Goal: Navigation & Orientation: Find specific page/section

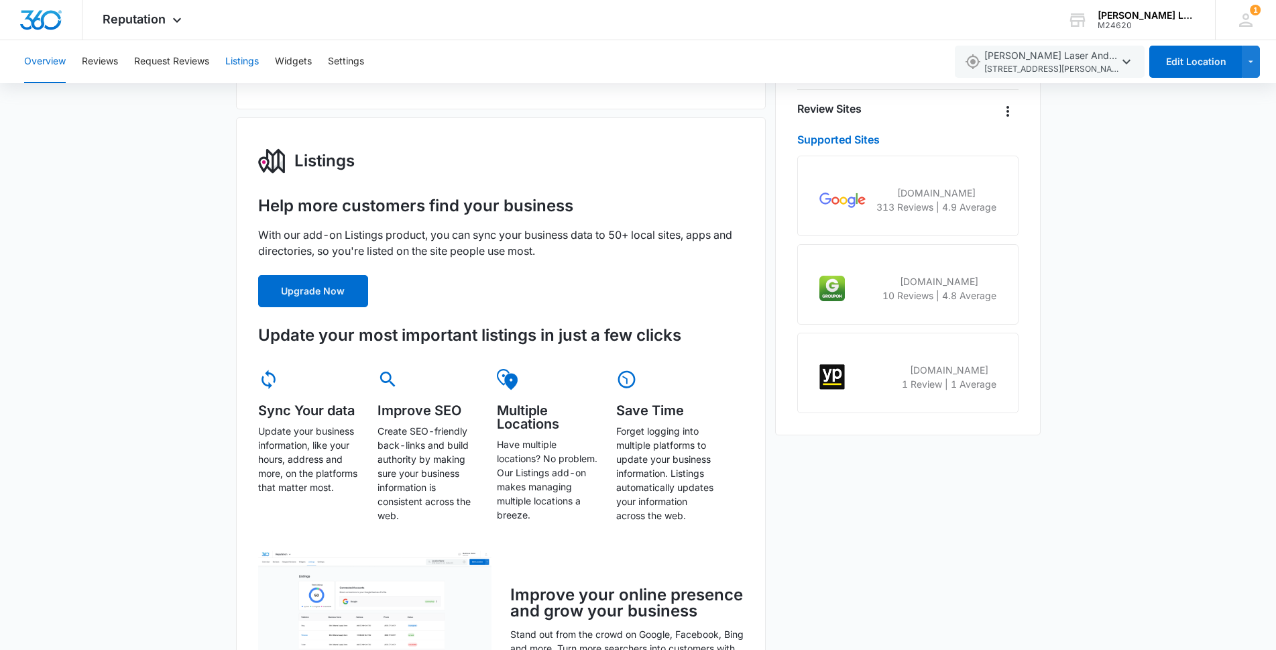
click at [240, 58] on button "Listings" at bounding box center [242, 61] width 34 height 43
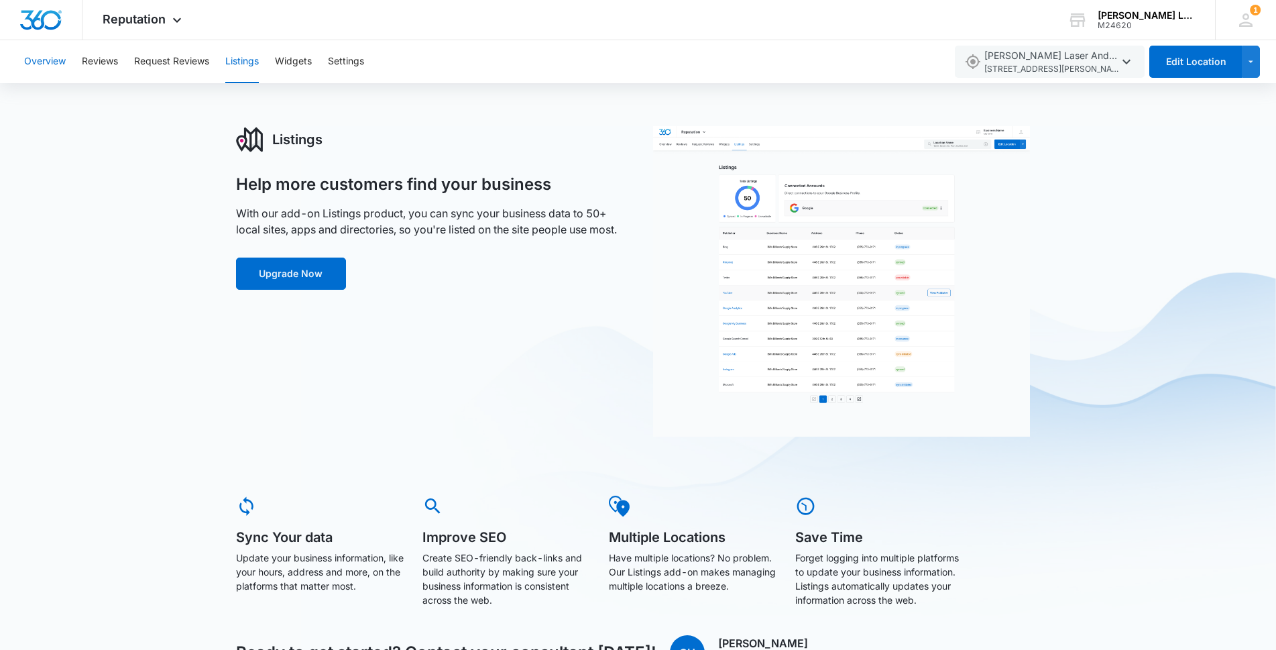
click at [41, 56] on button "Overview" at bounding box center [45, 61] width 42 height 43
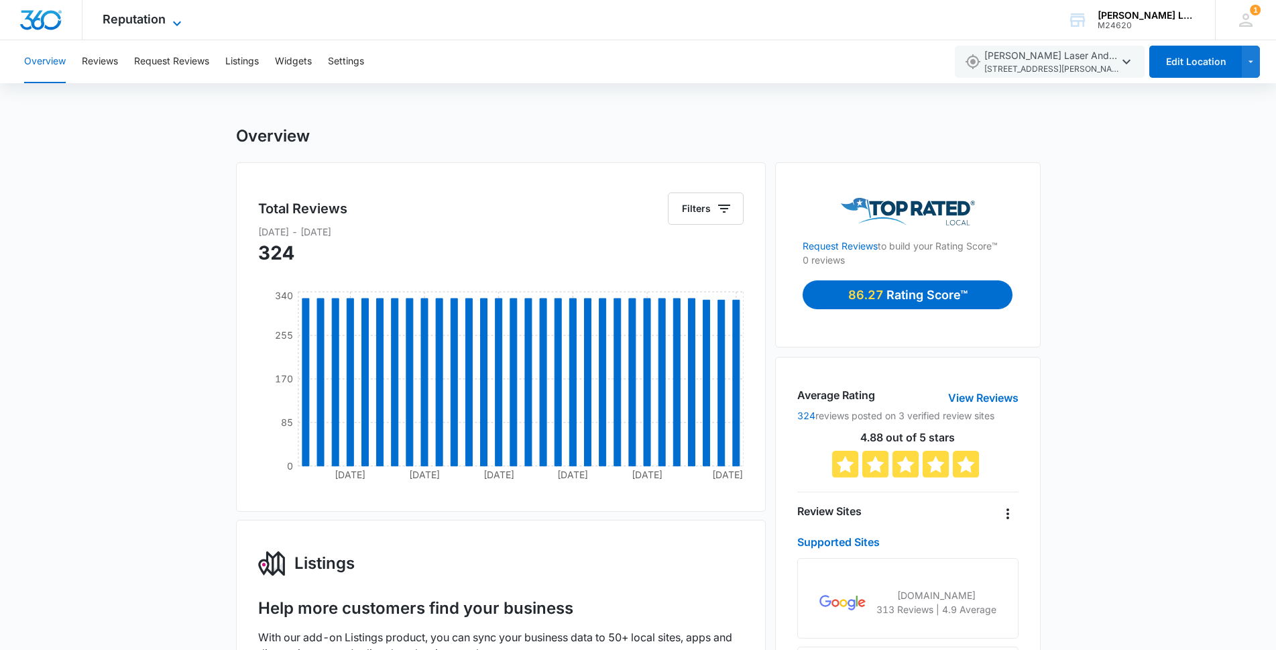
click at [173, 22] on icon at bounding box center [177, 23] width 16 height 16
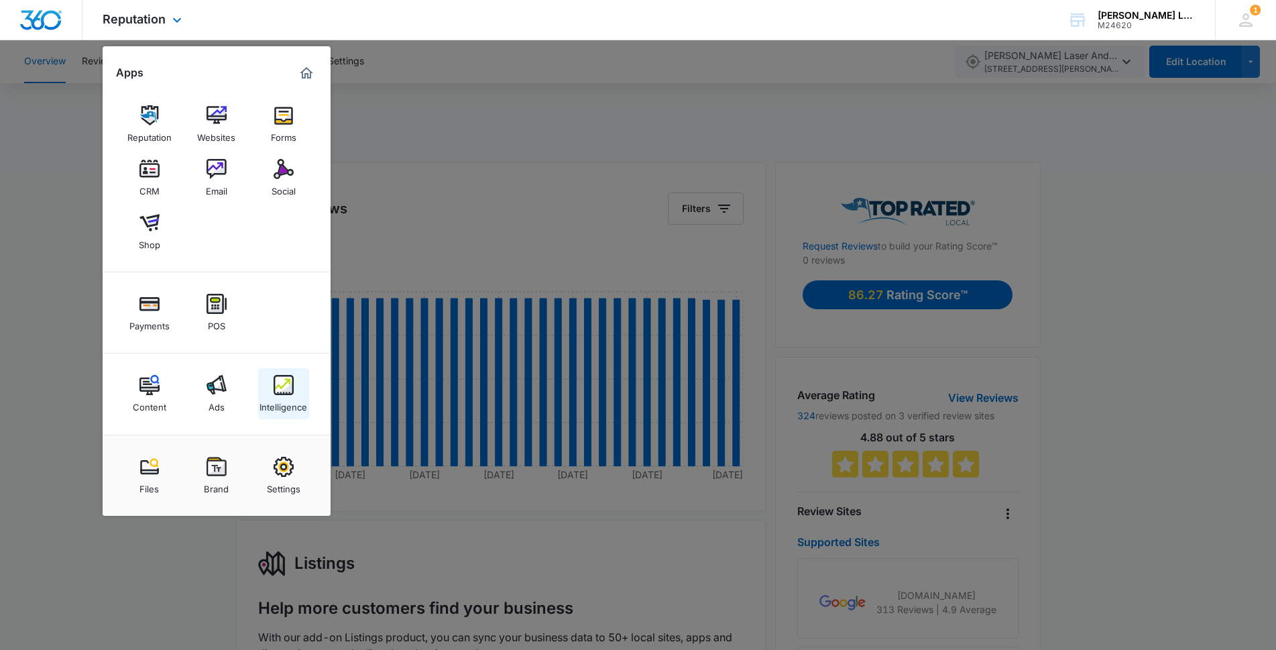
click at [280, 392] on img at bounding box center [284, 385] width 20 height 20
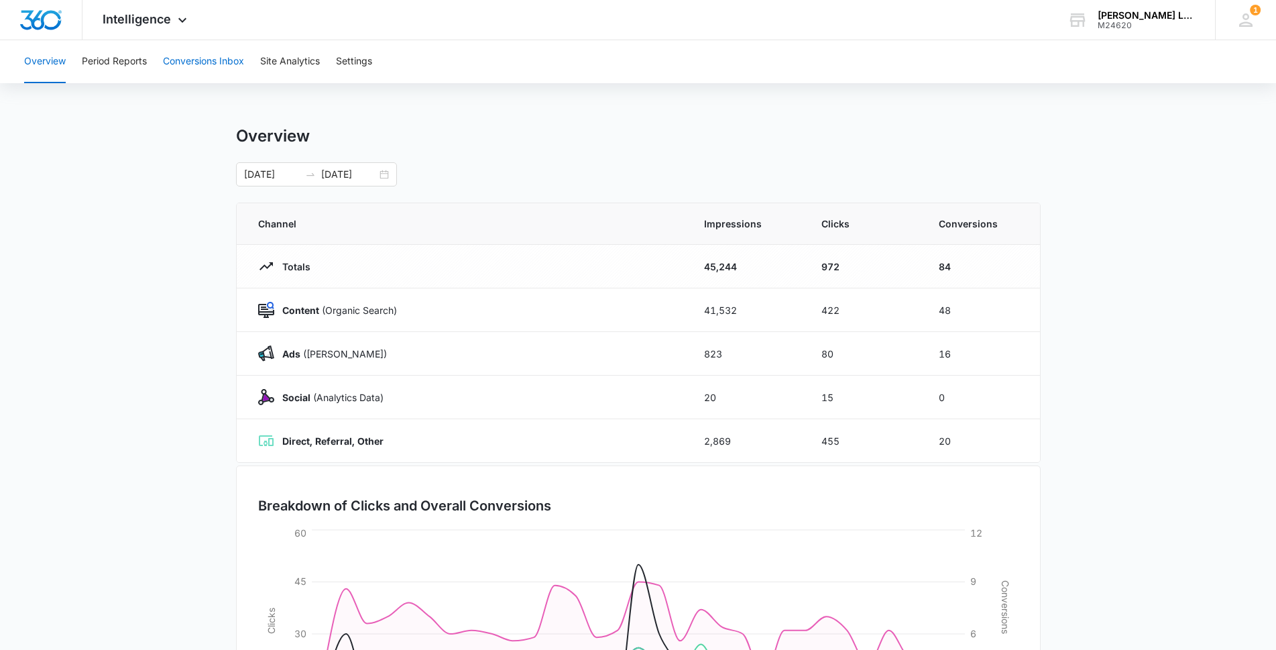
click at [199, 64] on button "Conversions Inbox" at bounding box center [203, 61] width 81 height 43
